Goal: Transaction & Acquisition: Purchase product/service

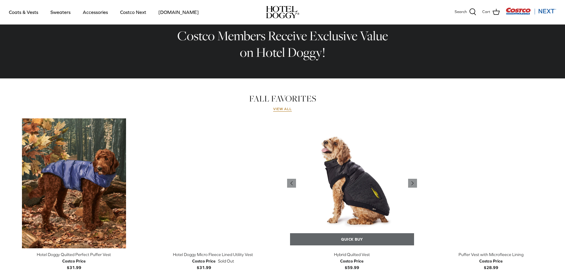
scroll to position [296, 0]
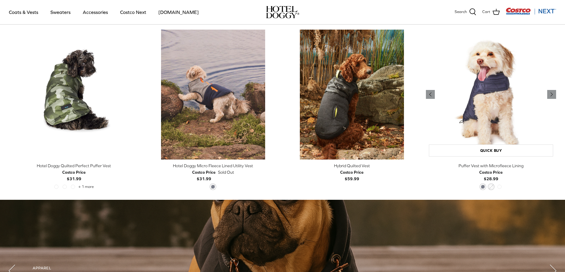
click at [504, 125] on img "Puffer Vest with Microfleece Lining" at bounding box center [491, 95] width 130 height 130
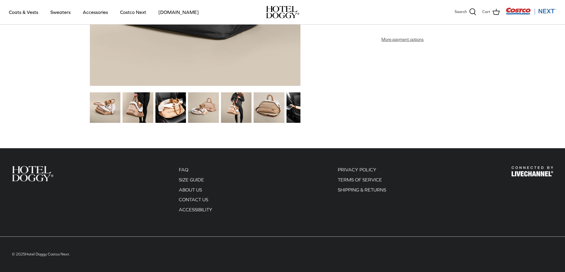
scroll to position [669, 0]
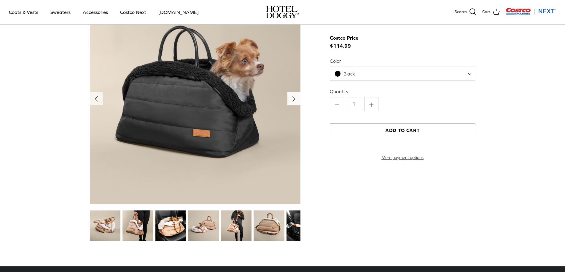
click at [296, 98] on icon "Right" at bounding box center [293, 98] width 9 height 9
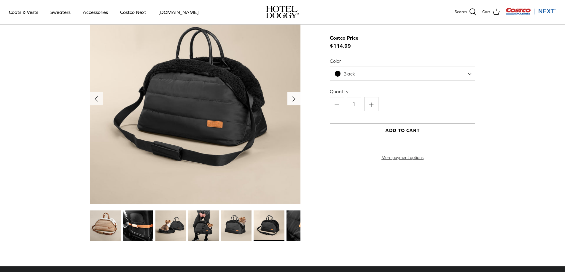
click at [296, 98] on icon "Right" at bounding box center [293, 98] width 9 height 9
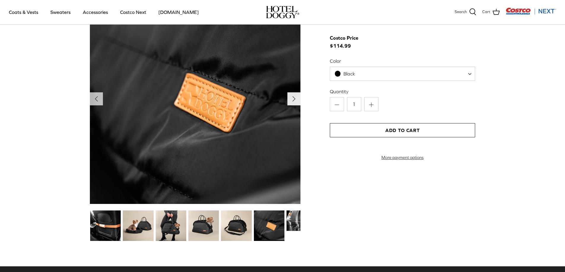
click at [296, 98] on icon "Right" at bounding box center [293, 98] width 9 height 9
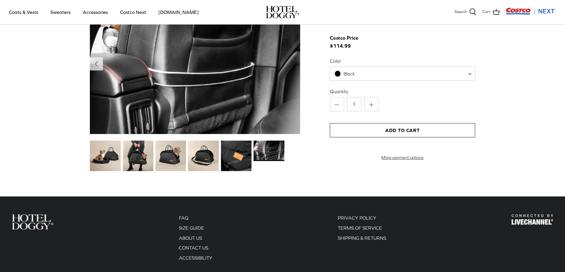
click at [296, 98] on img at bounding box center [195, 64] width 210 height 140
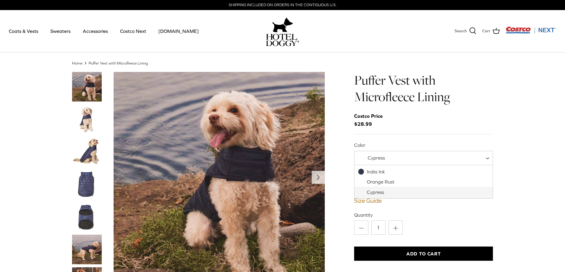
click at [484, 161] on span "Cypress" at bounding box center [423, 158] width 139 height 14
select select "India Ink"
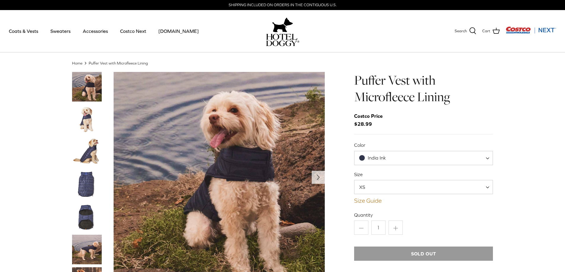
click at [378, 202] on link "Size Guide" at bounding box center [423, 200] width 139 height 7
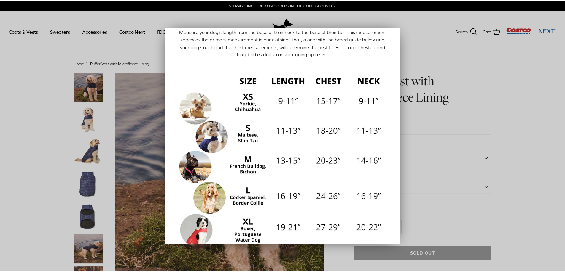
scroll to position [59, 0]
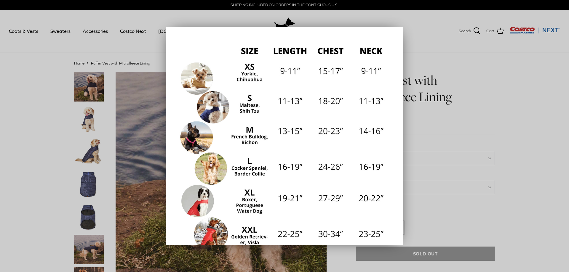
click at [462, 217] on div at bounding box center [284, 136] width 569 height 272
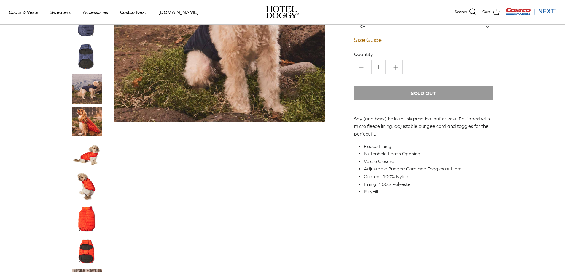
scroll to position [0, 0]
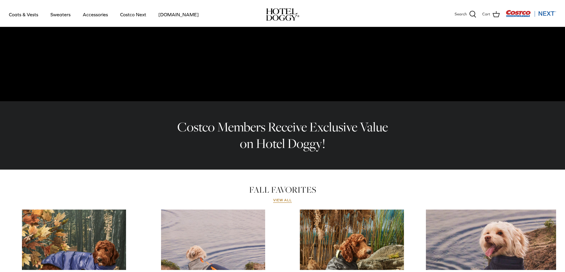
scroll to position [267, 0]
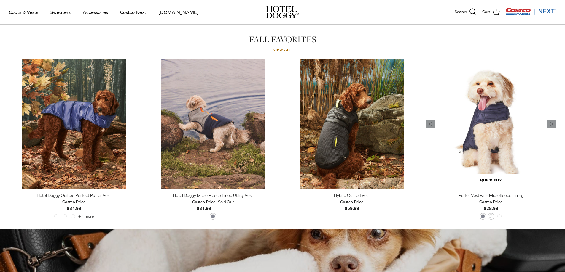
click at [496, 150] on img "Puffer Vest with Microfleece Lining" at bounding box center [491, 124] width 130 height 130
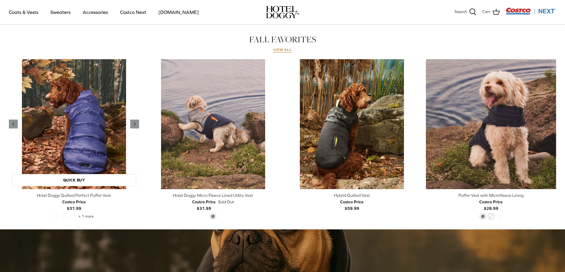
click at [78, 165] on img "Hotel Doggy Quilted Perfect Puffer Vest" at bounding box center [74, 124] width 130 height 130
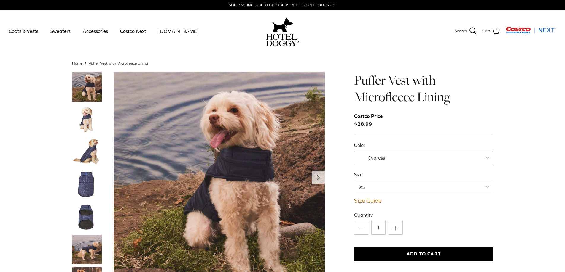
click at [485, 188] on span "XS" at bounding box center [423, 187] width 139 height 14
select select "XL"
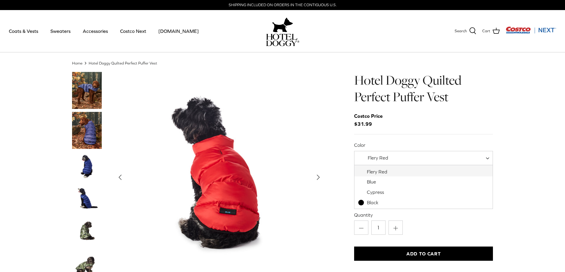
click at [489, 160] on span at bounding box center [489, 158] width 6 height 14
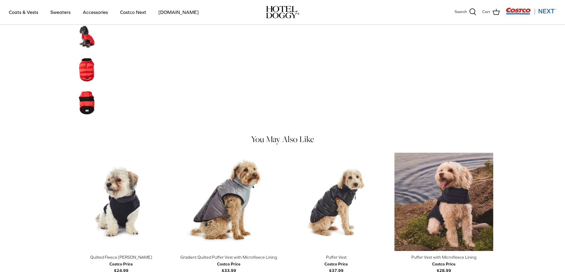
scroll to position [445, 0]
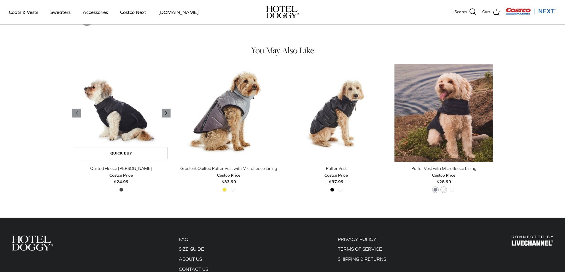
click at [124, 115] on img "Quilted Fleece Melton Vest" at bounding box center [121, 113] width 99 height 99
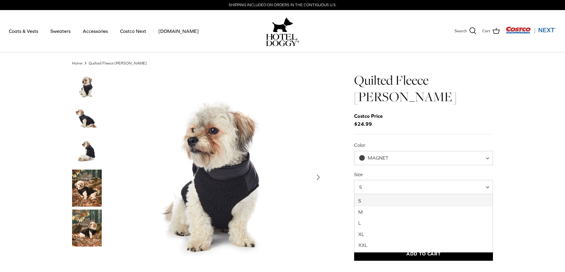
click at [486, 187] on span "S" at bounding box center [423, 187] width 139 height 14
select select "XL"
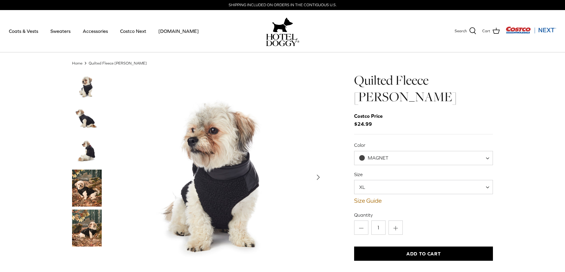
click at [484, 159] on span "MAGNET" at bounding box center [423, 158] width 139 height 14
click at [286, 179] on img "Show Gallery" at bounding box center [219, 177] width 211 height 211
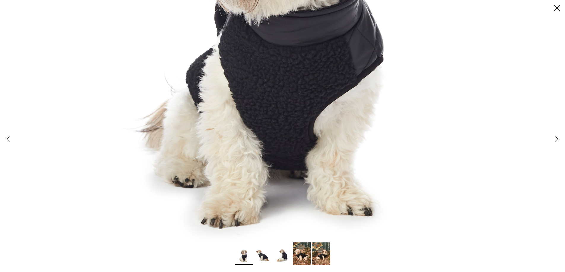
click at [166, 179] on img at bounding box center [282, 38] width 535 height 535
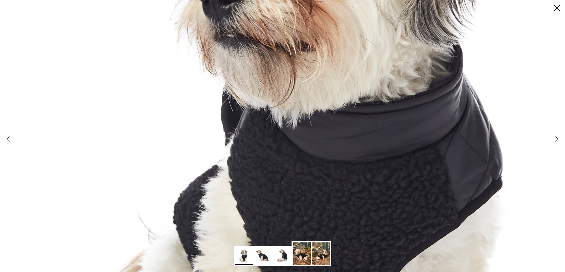
click at [193, 130] on img at bounding box center [335, 151] width 892 height 892
